Goal: Book appointment/travel/reservation

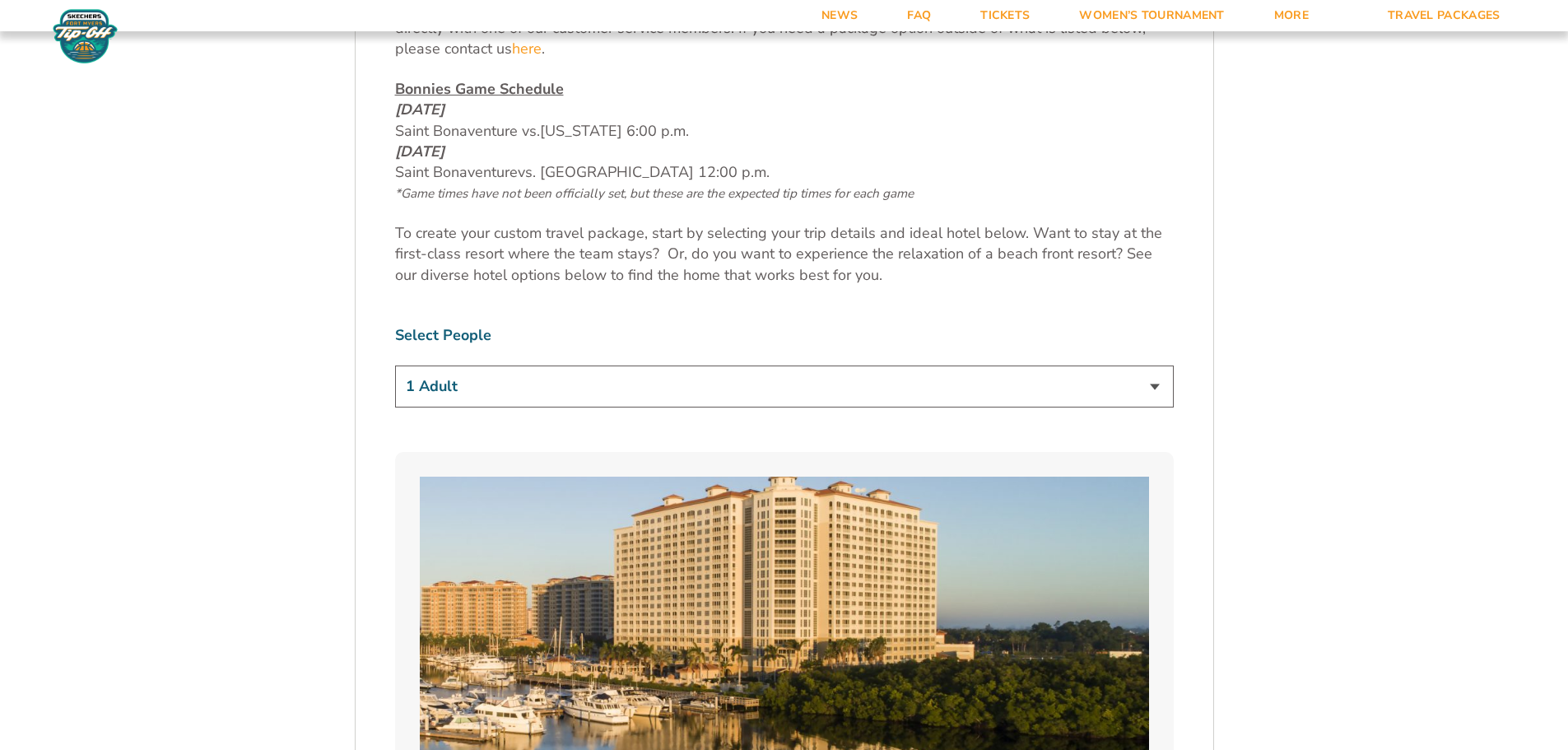
scroll to position [988, 0]
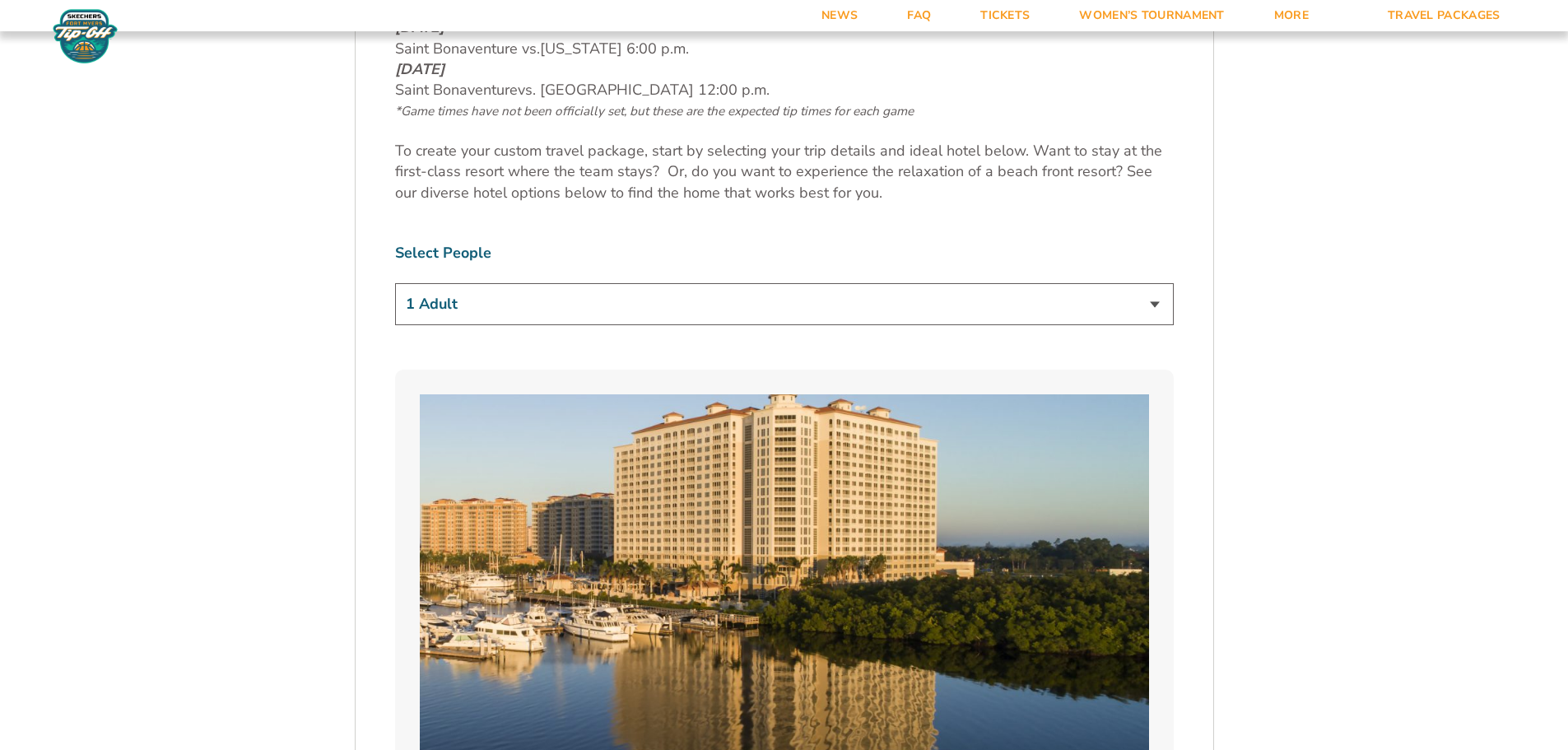
click at [1151, 306] on select "1 Adult 2 Adults 3 Adults 4 Adults 2 Adults + 1 Child 2 Adults + 2 Children 2 A…" at bounding box center [784, 304] width 778 height 42
select select "2 Adults + 2 Children"
click at [395, 283] on select "1 Adult 2 Adults 3 Adults 4 Adults 2 Adults + 1 Child 2 Adults + 2 Children 2 A…" at bounding box center [784, 304] width 778 height 42
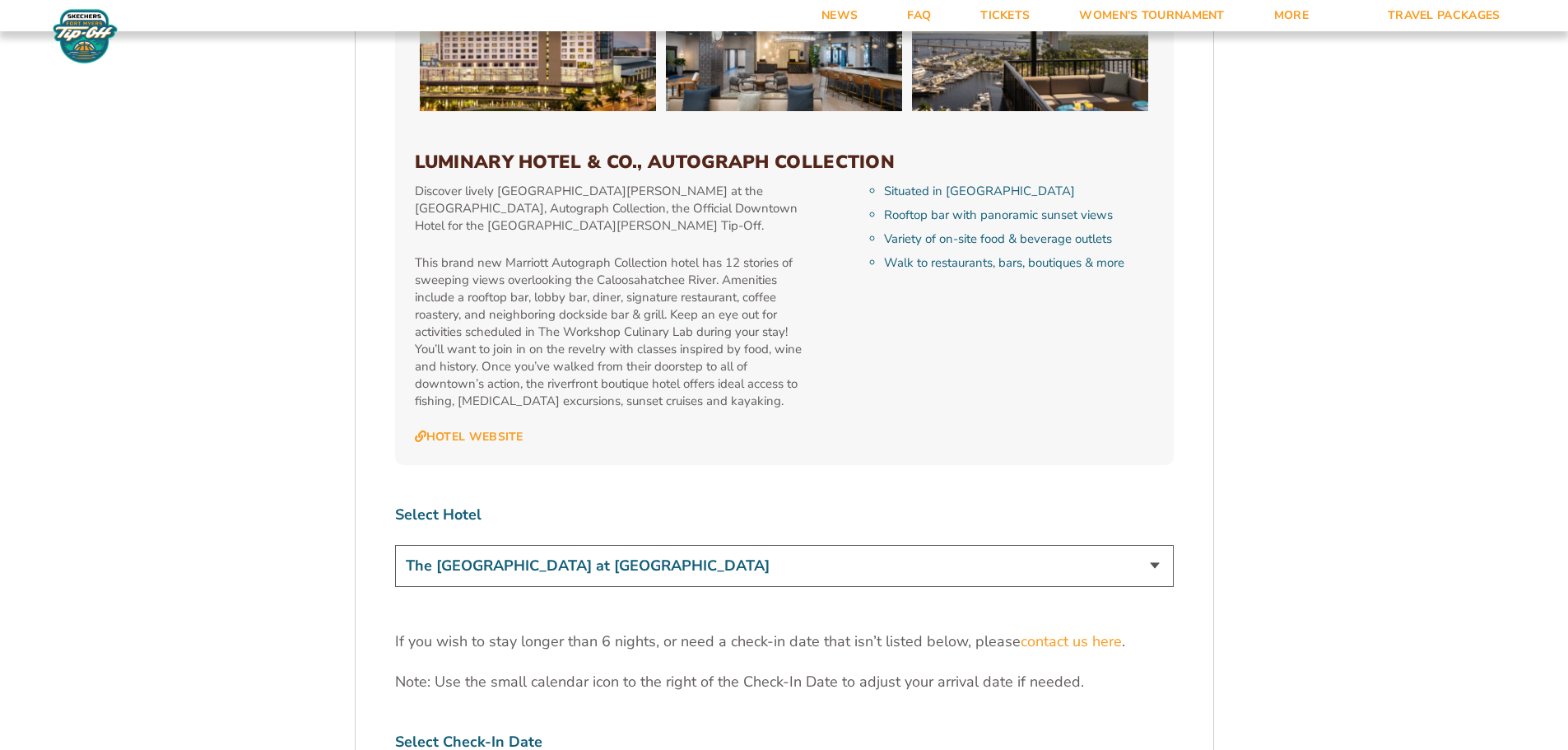
scroll to position [4778, 0]
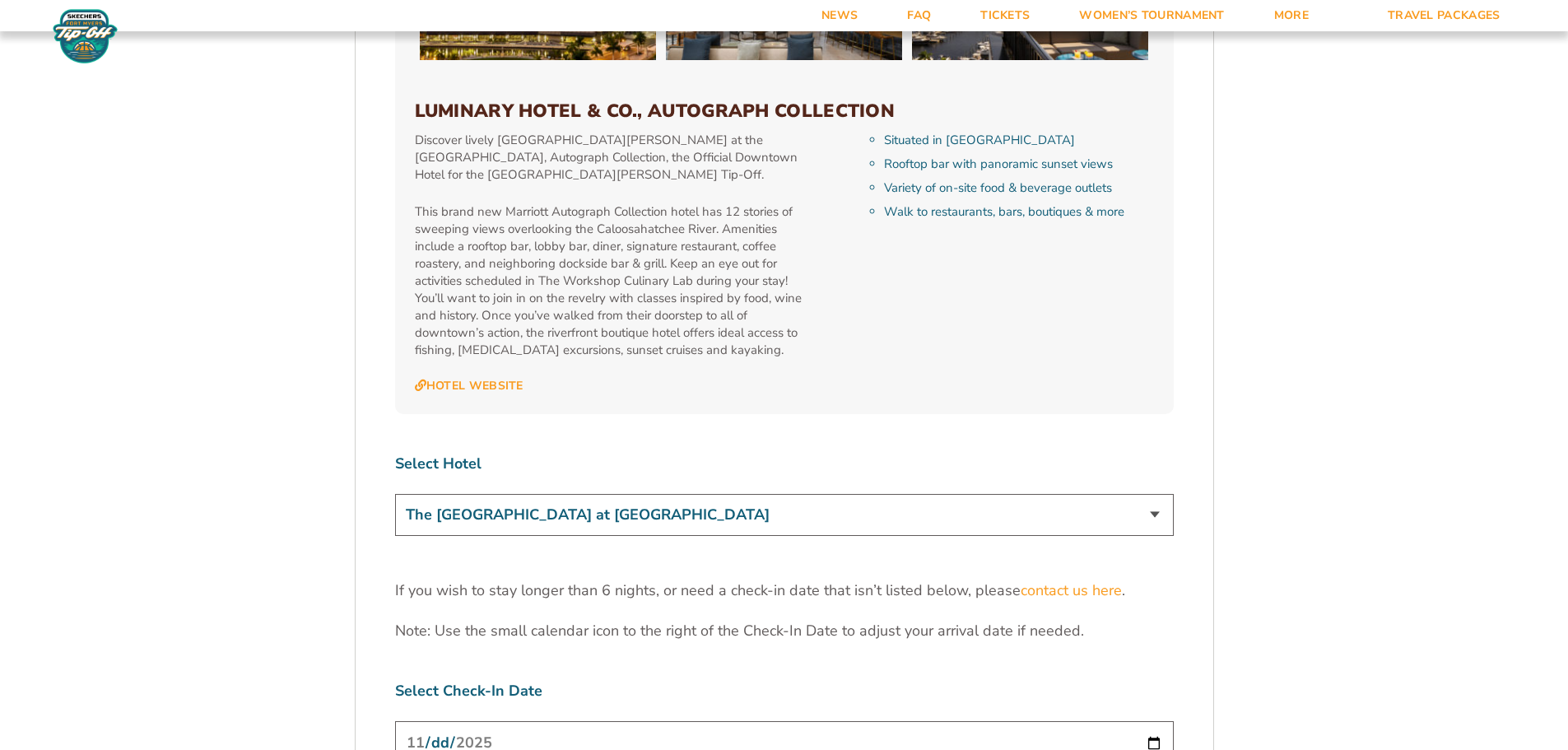
click at [1154, 495] on select "The [GEOGRAPHIC_DATA] at [GEOGRAPHIC_DATA] [GEOGRAPHIC_DATA] [GEOGRAPHIC_DATA],…" at bounding box center [784, 515] width 778 height 42
select select "18762"
click at [395, 495] on select "The [GEOGRAPHIC_DATA] at [GEOGRAPHIC_DATA] [GEOGRAPHIC_DATA] [GEOGRAPHIC_DATA],…" at bounding box center [784, 515] width 778 height 42
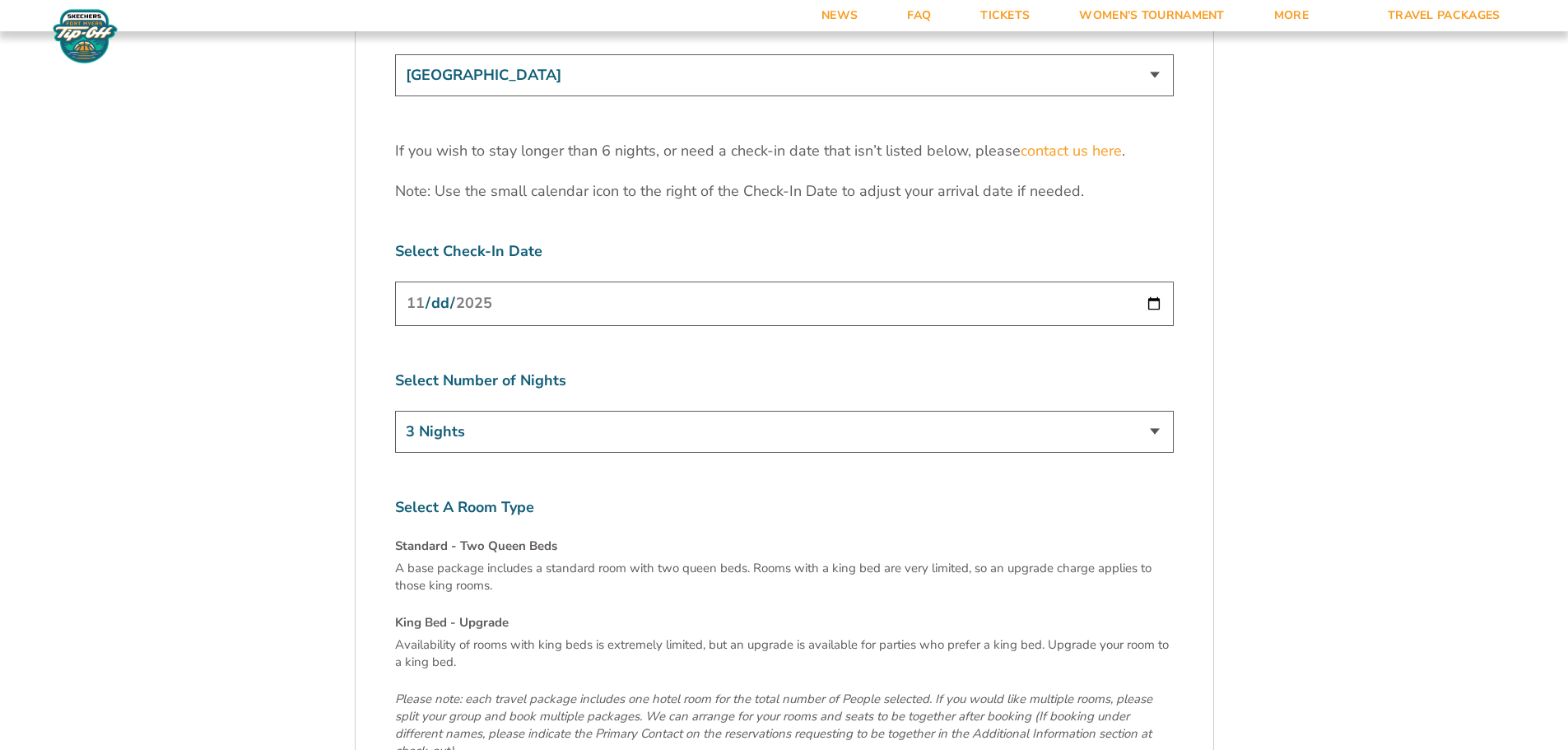
scroll to position [5271, 0]
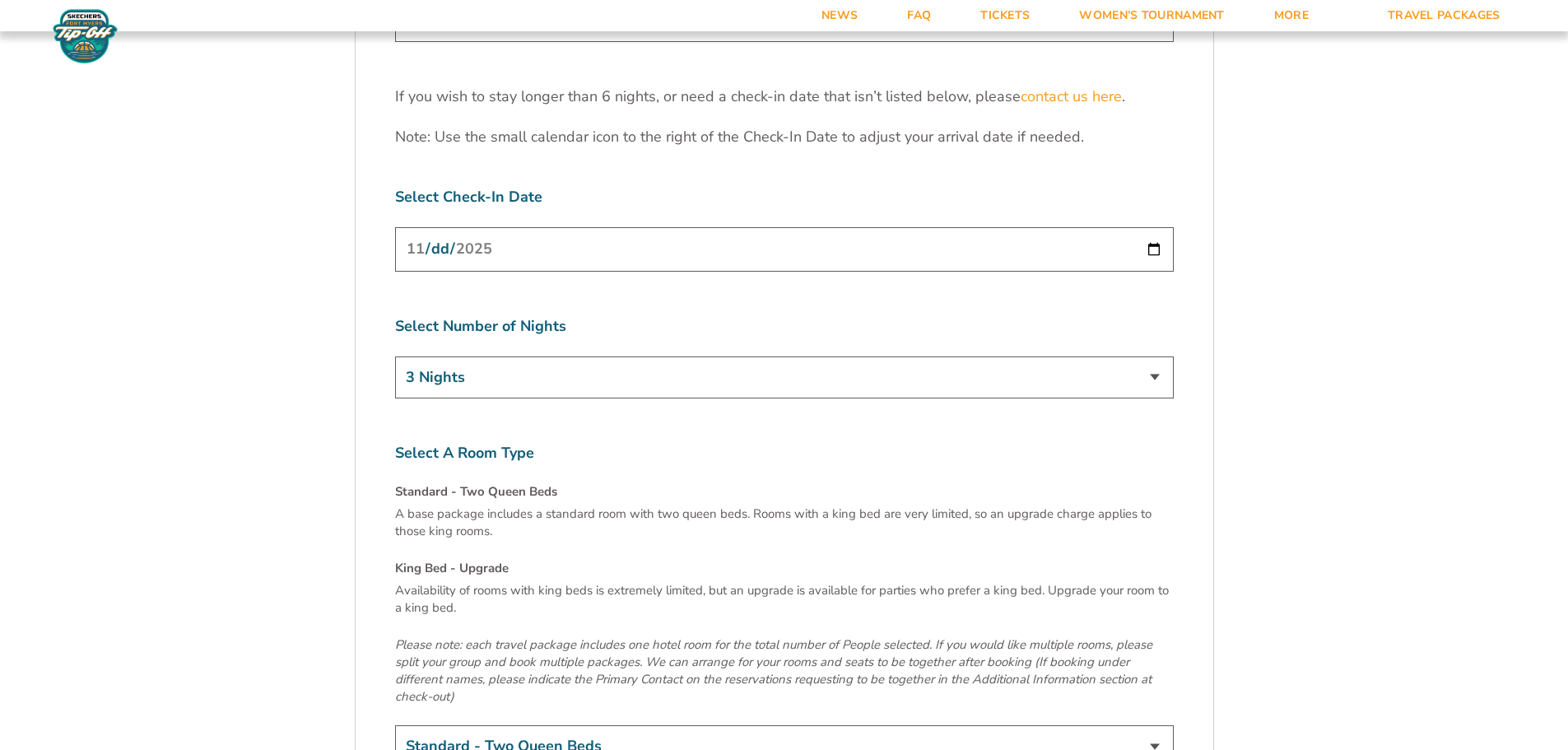
click at [1154, 357] on select "3 Nights 4 Nights 5 Nights 6 Nights" at bounding box center [784, 377] width 778 height 42
select select "4 Nights"
click at [395, 357] on select "3 Nights 4 Nights 5 Nights 6 Nights" at bounding box center [784, 377] width 778 height 42
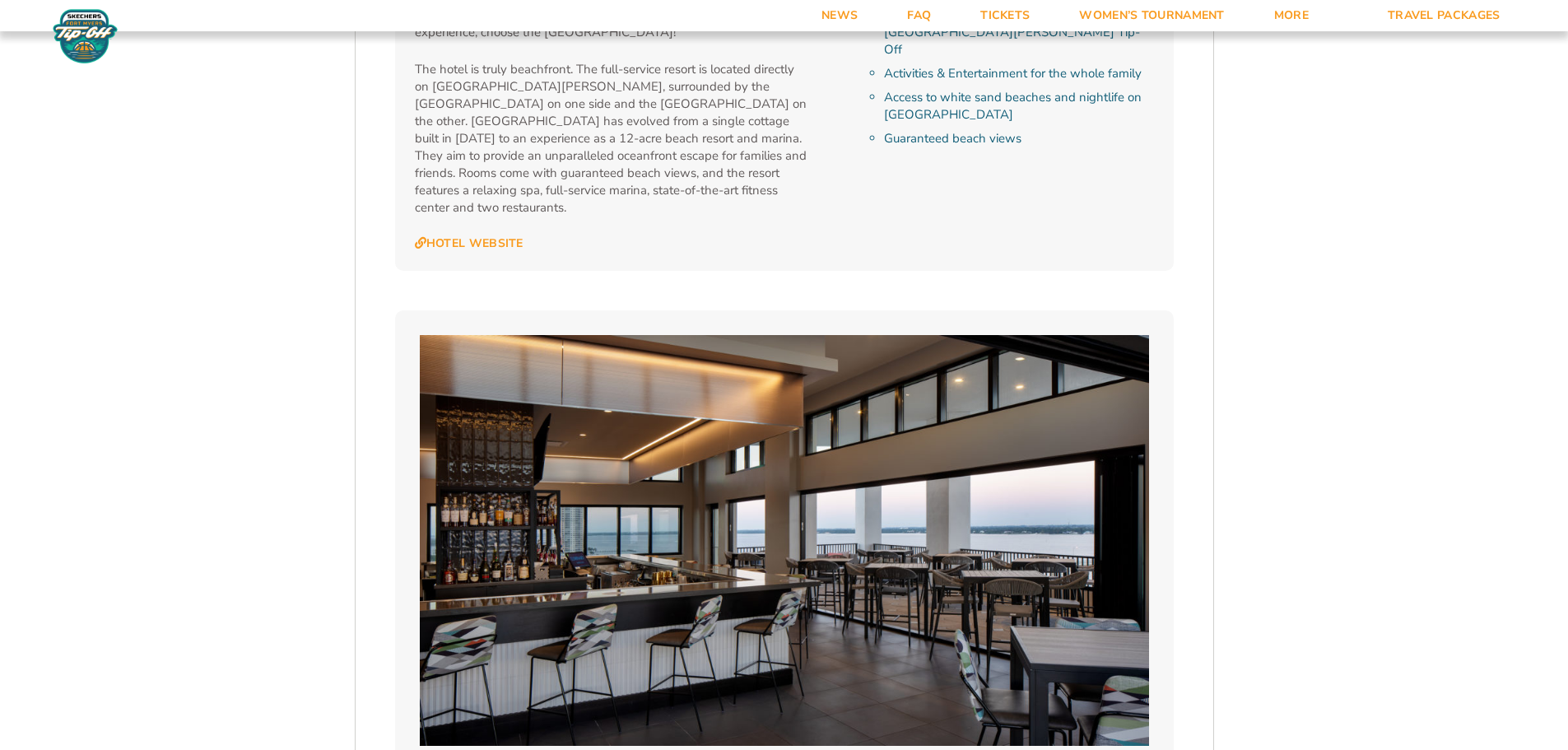
scroll to position [3707, 0]
